Goal: Task Accomplishment & Management: Manage account settings

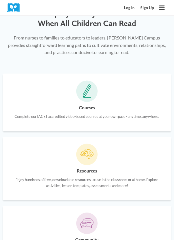
scroll to position [420, 0]
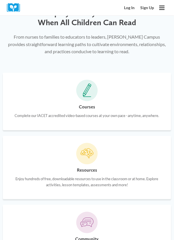
click at [91, 107] on h6 "Courses" at bounding box center [87, 106] width 16 height 7
click at [91, 90] on icon at bounding box center [87, 90] width 9 height 14
click at [160, 10] on icon "Open menu" at bounding box center [161, 7] width 5 height 5
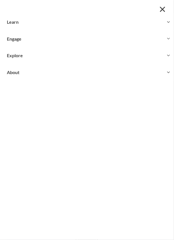
click at [19, 58] on button "Toggle child menu Expand" at bounding box center [87, 55] width 174 height 17
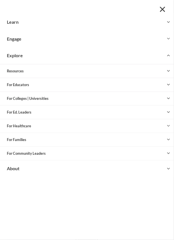
click at [20, 84] on button "Toggle child menu Expand" at bounding box center [87, 84] width 174 height 13
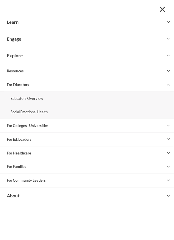
click at [159, 10] on button "Close menu" at bounding box center [162, 9] width 9 height 9
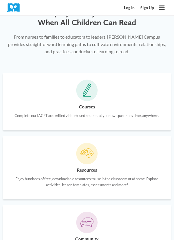
click at [131, 9] on link "Log In" at bounding box center [129, 8] width 16 height 10
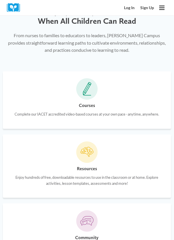
scroll to position [431, 0]
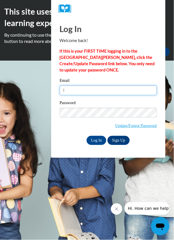
type input "lross@suzukischool.com"
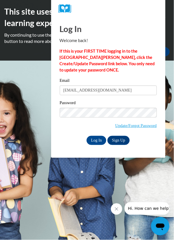
click at [87, 136] on input "Log In" at bounding box center [97, 140] width 20 height 9
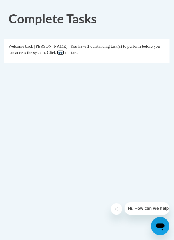
click at [64, 53] on link "here" at bounding box center [60, 52] width 7 height 5
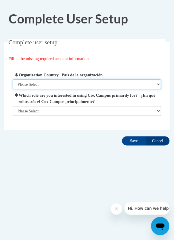
click at [47, 86] on select "Please Select [GEOGRAPHIC_DATA] | [GEOGRAPHIC_DATA] Outside of [GEOGRAPHIC_DATA…" at bounding box center [87, 84] width 149 height 10
select select "ad49bcad-a171-4b2e-b99c-48b446064914"
click at [13, 79] on select "Please Select [GEOGRAPHIC_DATA] | [GEOGRAPHIC_DATA] Outside of [GEOGRAPHIC_DATA…" at bounding box center [87, 84] width 149 height 10
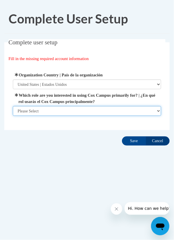
click at [63, 110] on select "Please Select College/University | Colegio/Universidad Community/Nonprofit Part…" at bounding box center [87, 111] width 149 height 10
select select "fbf2d438-af2f-41f8-98f1-81c410e29de3"
click at [13, 116] on select "Please Select College/University | Colegio/Universidad Community/Nonprofit Part…" at bounding box center [87, 111] width 149 height 10
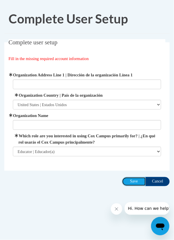
click at [134, 182] on input "Save" at bounding box center [134, 181] width 24 height 9
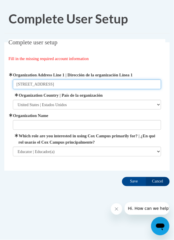
type input "650 North Ave"
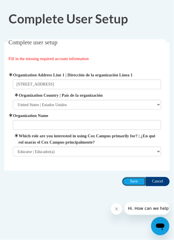
click at [133, 182] on input "Save" at bounding box center [134, 181] width 24 height 9
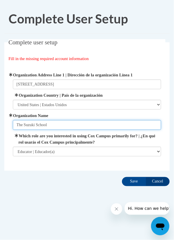
type input "The Suzuki School"
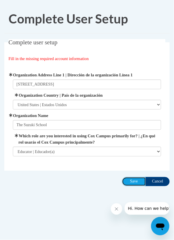
click at [134, 181] on input "Save" at bounding box center [134, 181] width 24 height 9
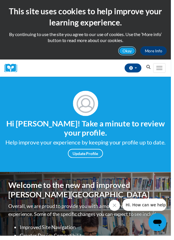
click at [134, 55] on button "Okay" at bounding box center [129, 51] width 18 height 9
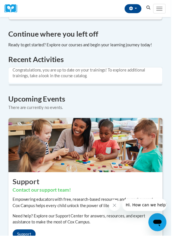
scroll to position [416, 0]
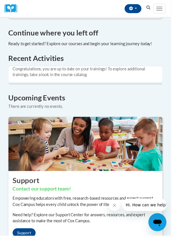
click at [135, 75] on td "Congratulations, you are up to date on your trainings! To explore additional tr…" at bounding box center [87, 75] width 157 height 16
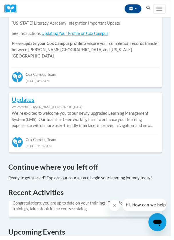
scroll to position [277, 0]
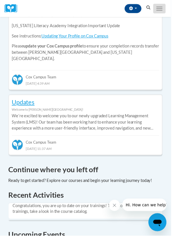
click at [161, 10] on span "Main menu" at bounding box center [162, 10] width 6 height 1
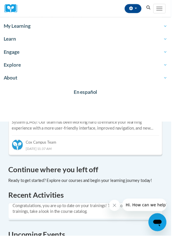
click at [26, 26] on span "My Learning" at bounding box center [87, 26] width 167 height 7
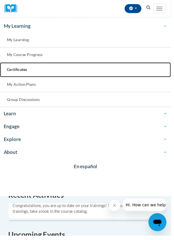
click at [22, 71] on span "Certificates" at bounding box center [17, 70] width 21 height 5
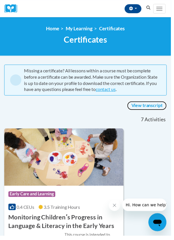
click at [158, 108] on link "View transcript" at bounding box center [149, 107] width 40 height 9
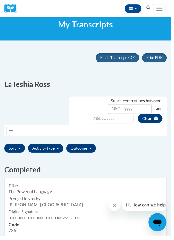
scroll to position [16, 0]
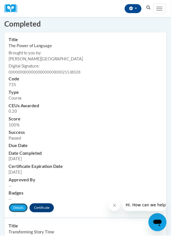
click at [16, 214] on link "Details" at bounding box center [18, 211] width 19 height 9
